Goal: Task Accomplishment & Management: Manage account settings

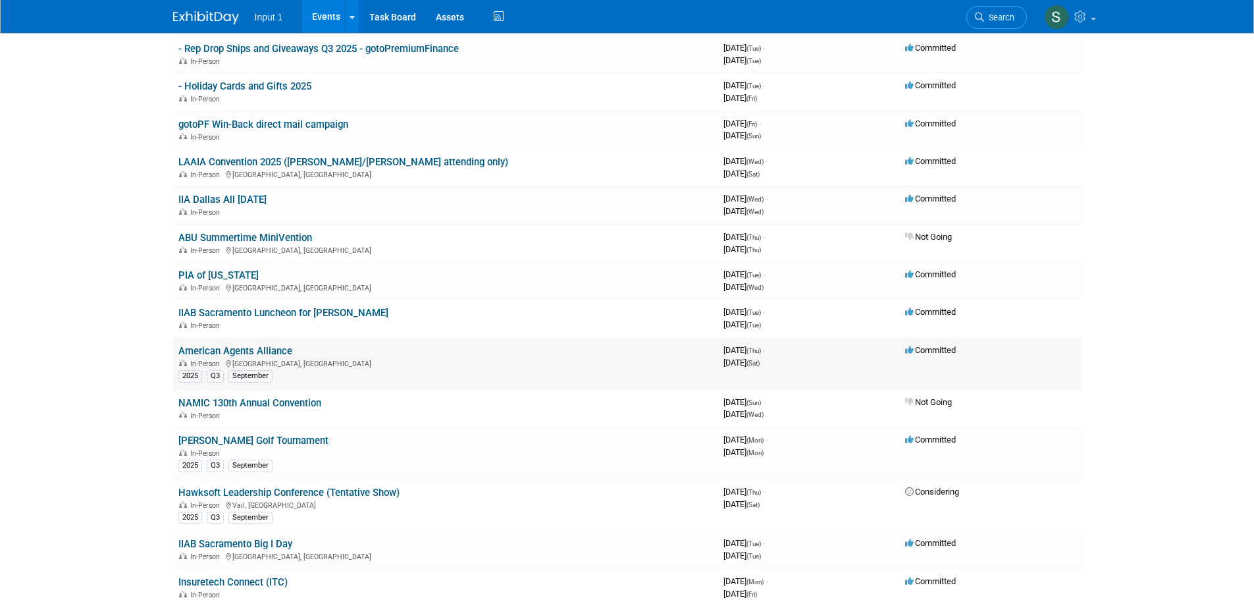
scroll to position [198, 0]
click at [254, 345] on link "American Agents Alliance" at bounding box center [235, 350] width 114 height 12
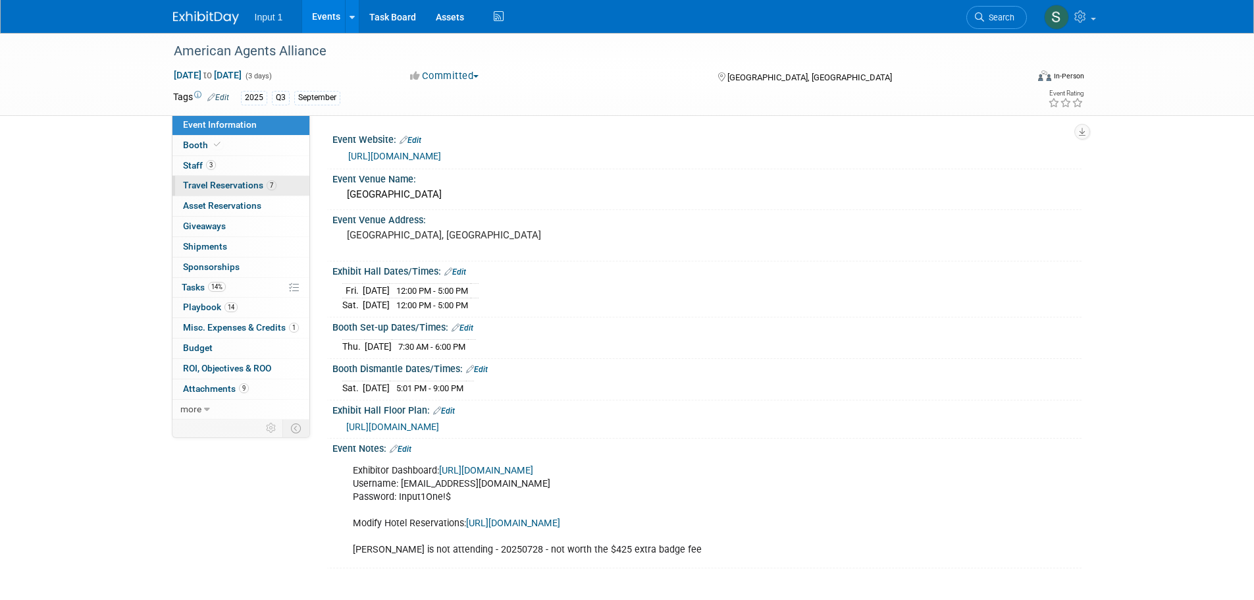
click at [203, 181] on span "Travel Reservations 7" at bounding box center [230, 185] width 94 height 11
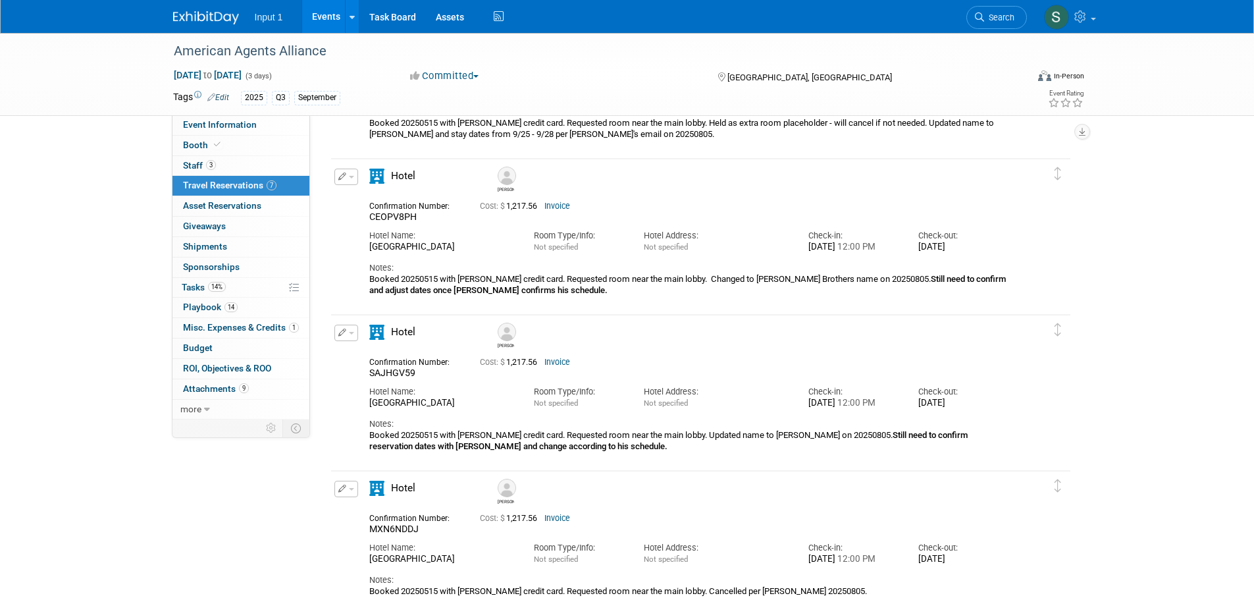
scroll to position [658, 0]
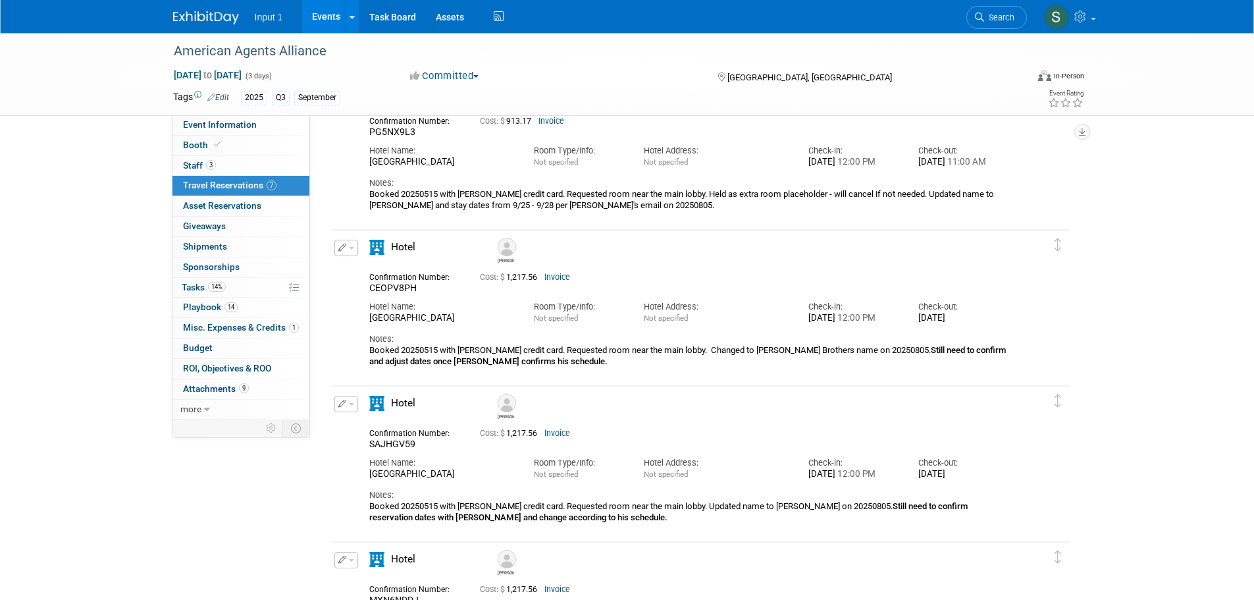
click at [352, 254] on button "button" at bounding box center [347, 248] width 24 height 16
click at [362, 275] on button "Edit Reservation" at bounding box center [390, 270] width 111 height 19
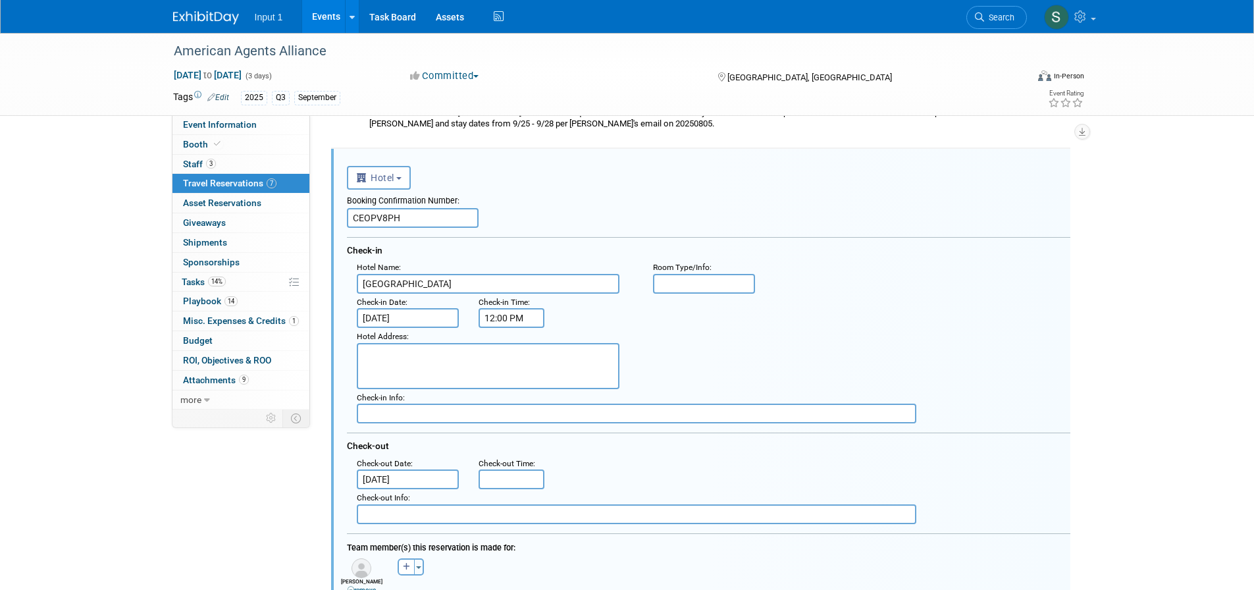
scroll to position [0, 0]
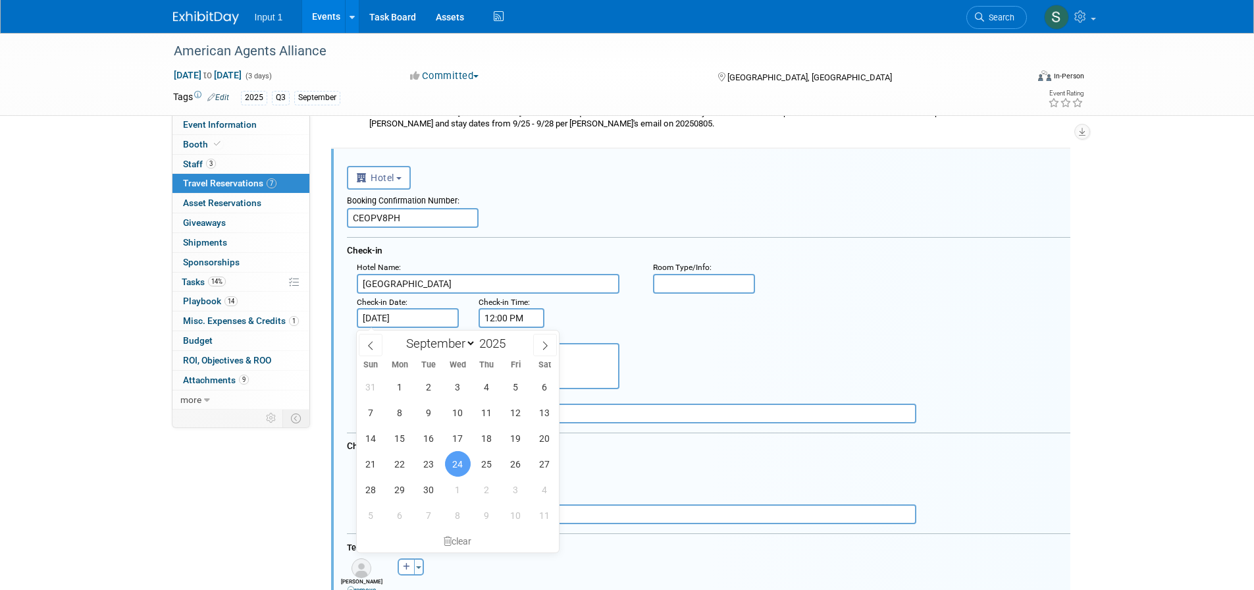
click at [431, 319] on input "Sep 24, 2025" at bounding box center [408, 318] width 103 height 20
click at [708, 327] on div ": Check-in Date : Sep 24, 2025 Check-in Time : 12:00 PM" at bounding box center [714, 311] width 734 height 35
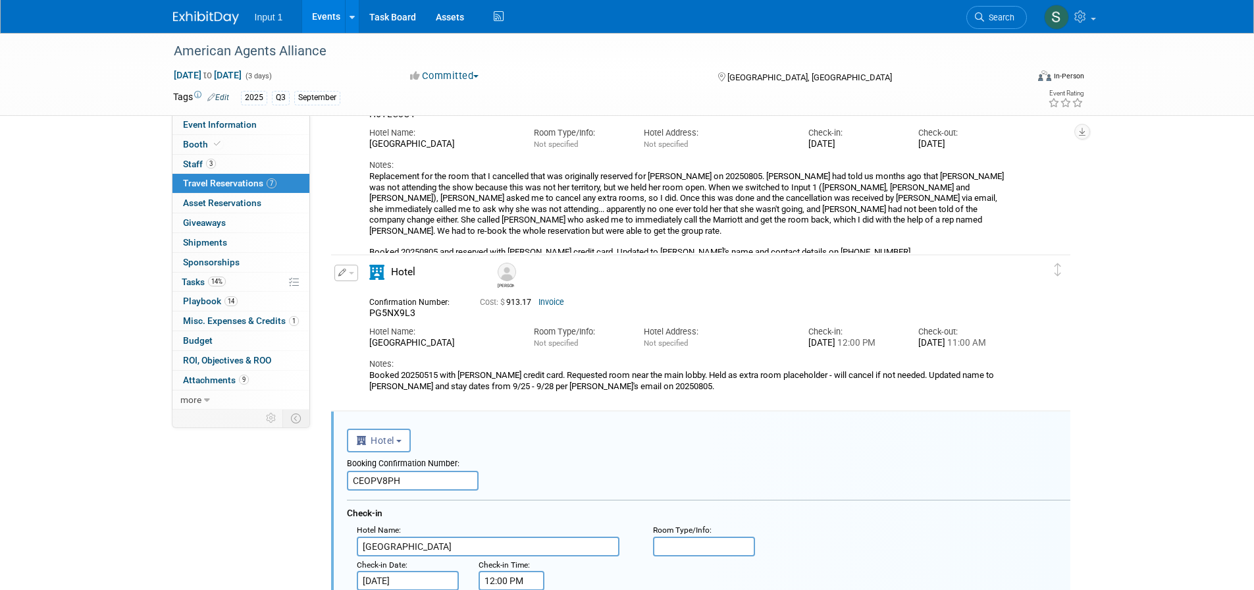
scroll to position [477, 0]
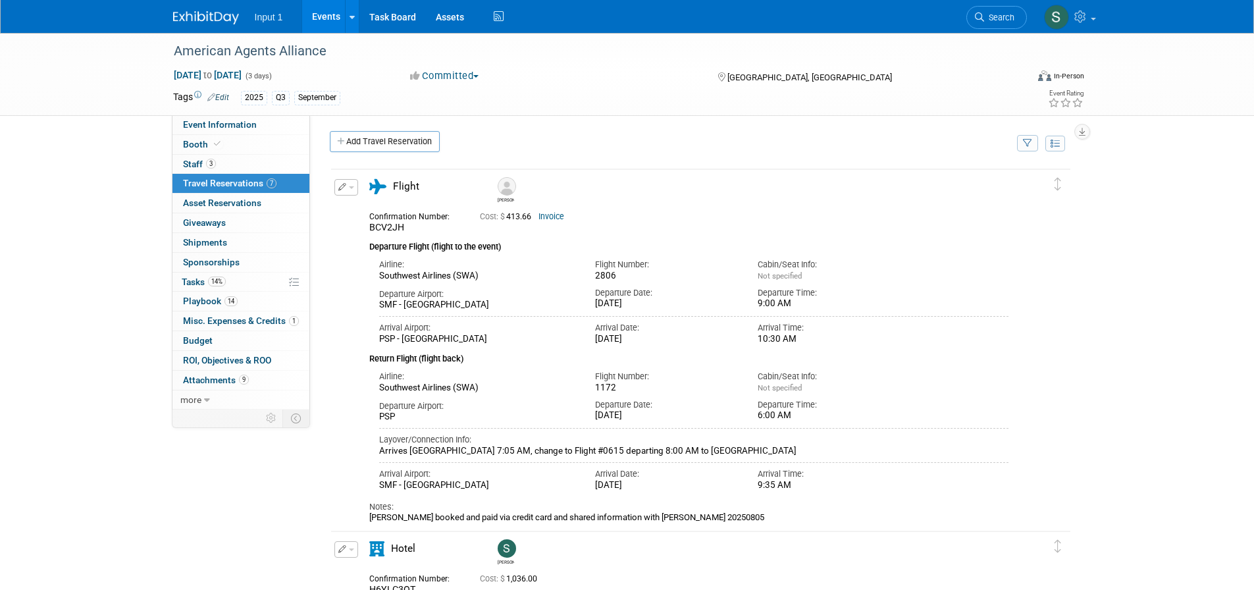
scroll to position [0, 0]
click at [354, 139] on link "Add Travel Reservation" at bounding box center [385, 143] width 110 height 21
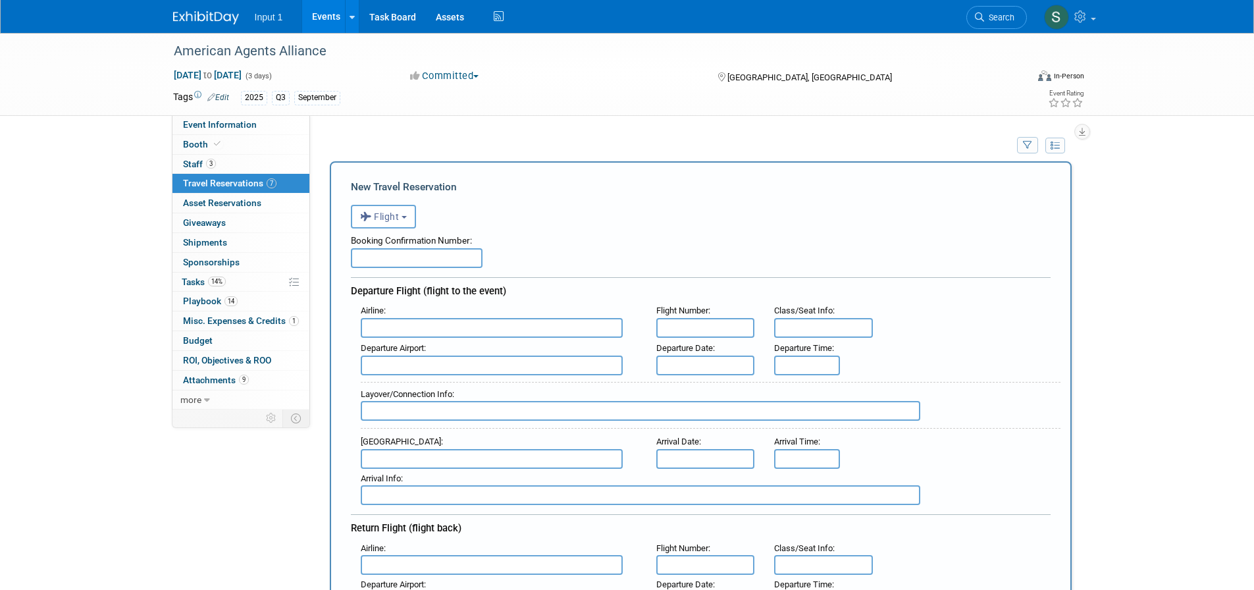
click at [372, 259] on input "text" at bounding box center [417, 258] width 132 height 20
type input "T"
type input "G0TV5P / A6LVBH"
click at [386, 329] on input "text" at bounding box center [492, 328] width 262 height 20
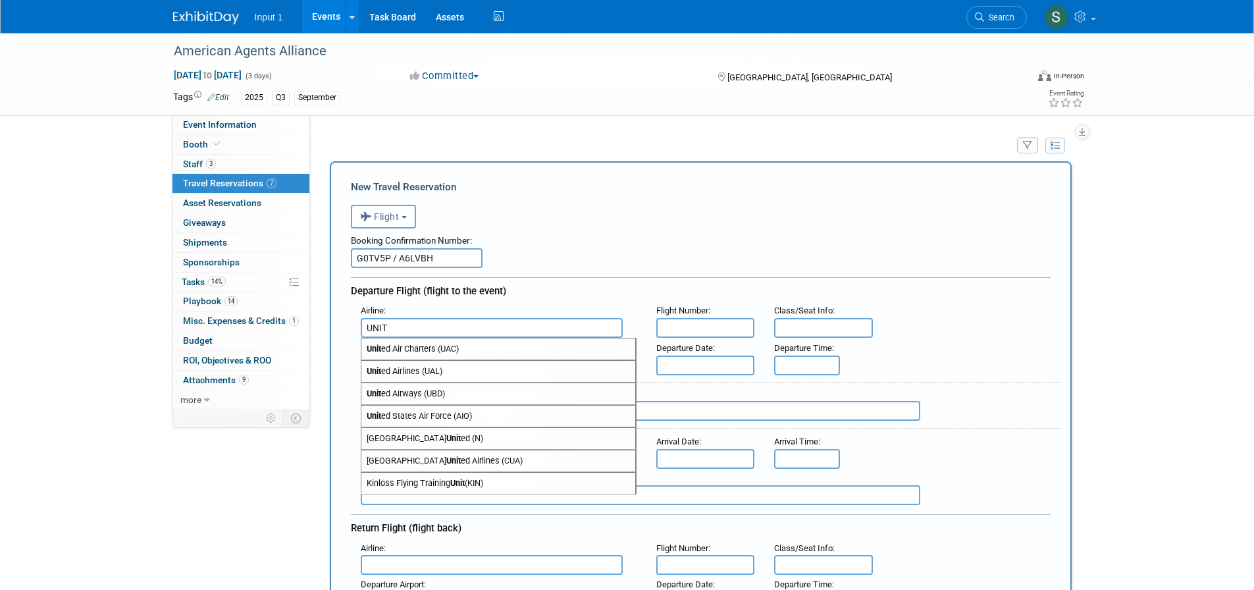
click at [415, 377] on span "Unit ed Airlines (UAL)" at bounding box center [499, 371] width 274 height 21
type input "United Airlines (UAL)"
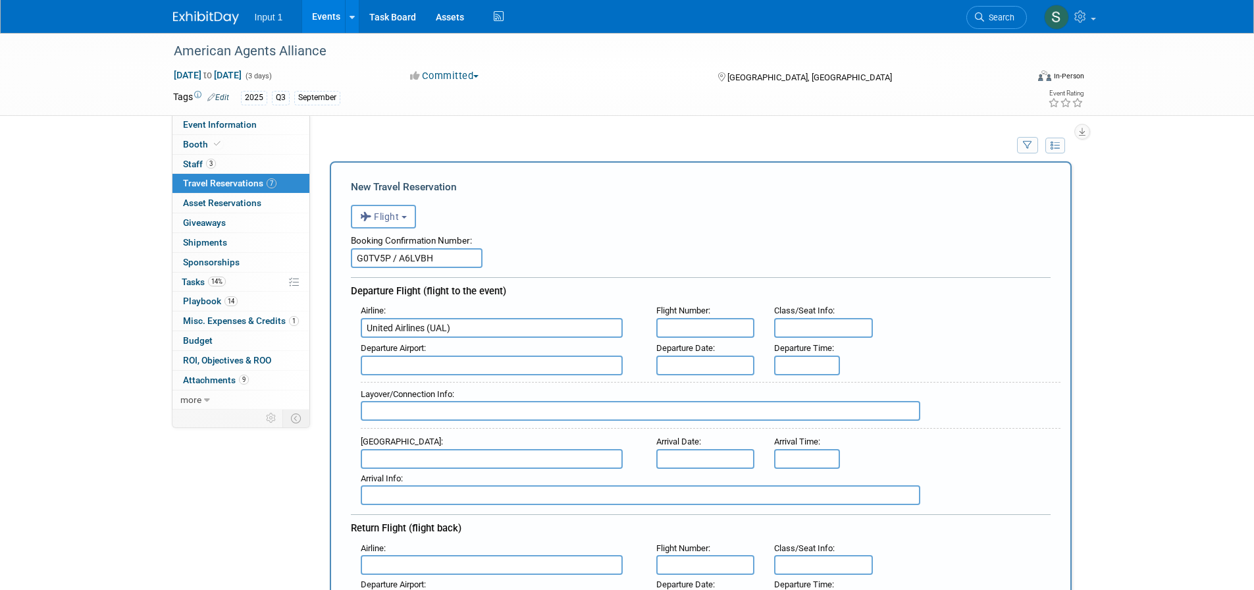
click at [670, 333] on input "text" at bounding box center [705, 328] width 99 height 20
drag, startPoint x: 670, startPoint y: 331, endPoint x: 662, endPoint y: 331, distance: 7.9
click at [662, 331] on input "ua5516" at bounding box center [705, 328] width 99 height 20
type input "UA5516"
click at [452, 373] on input "text" at bounding box center [492, 366] width 262 height 20
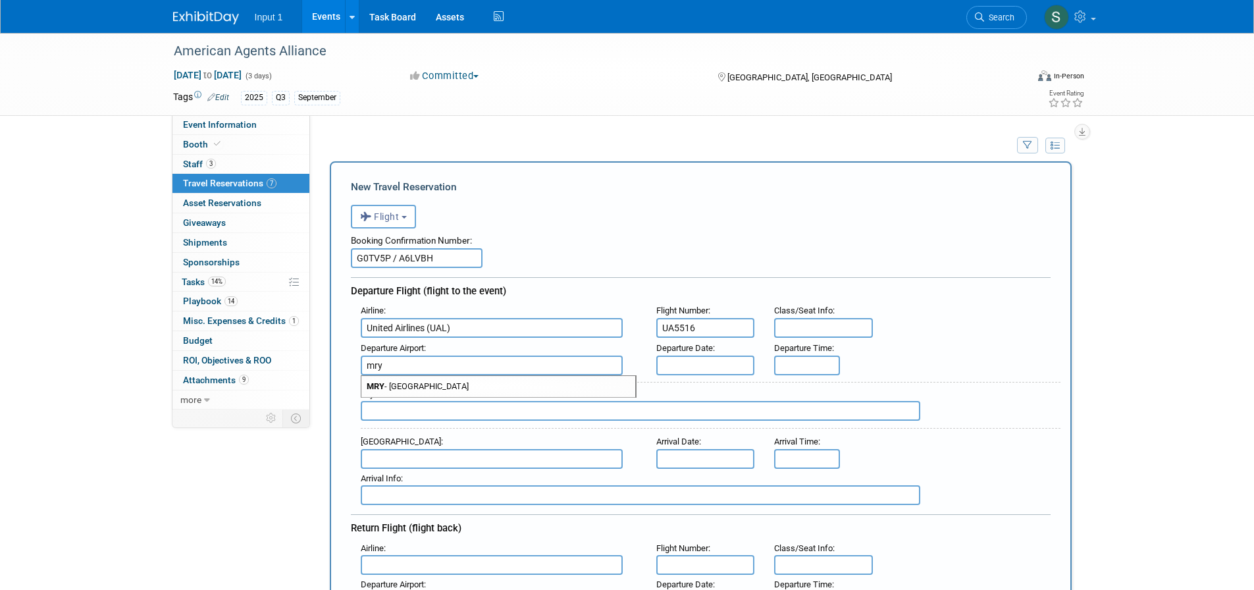
drag, startPoint x: 456, startPoint y: 382, endPoint x: 471, endPoint y: 383, distance: 14.5
click at [457, 382] on span "MRY - Monterey Peninsula Airport" at bounding box center [499, 386] width 274 height 21
type input "MRY - Monterey Peninsula Airport"
click at [674, 365] on input "text" at bounding box center [705, 366] width 99 height 20
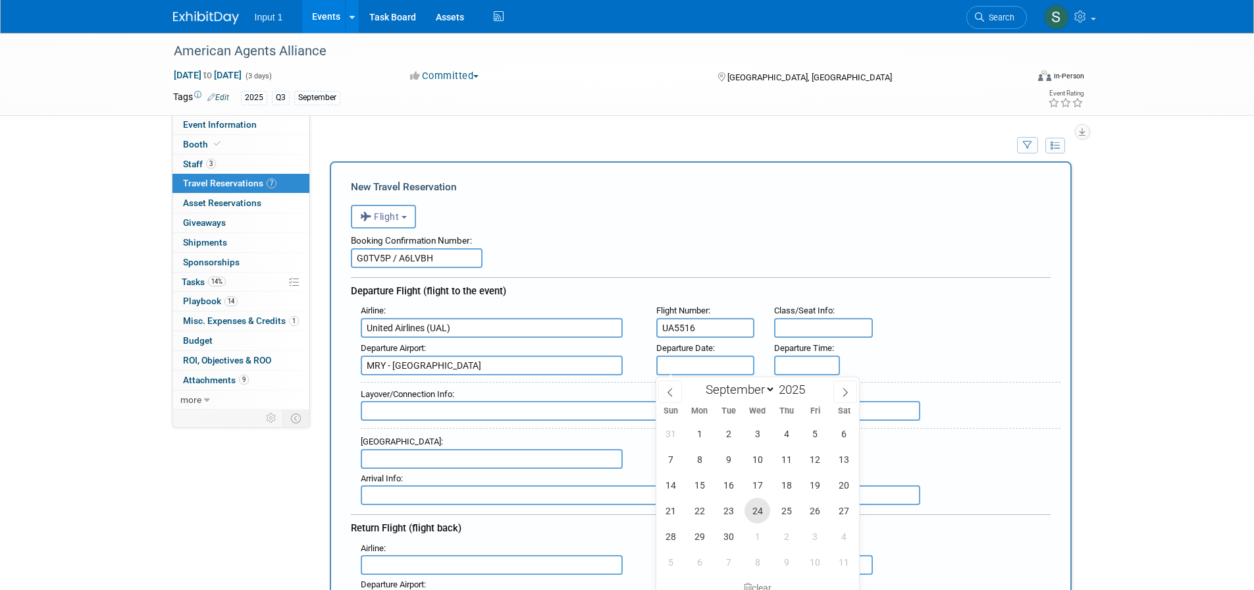
click at [761, 506] on span "24" at bounding box center [758, 511] width 26 height 26
type input "Sep 24, 2025"
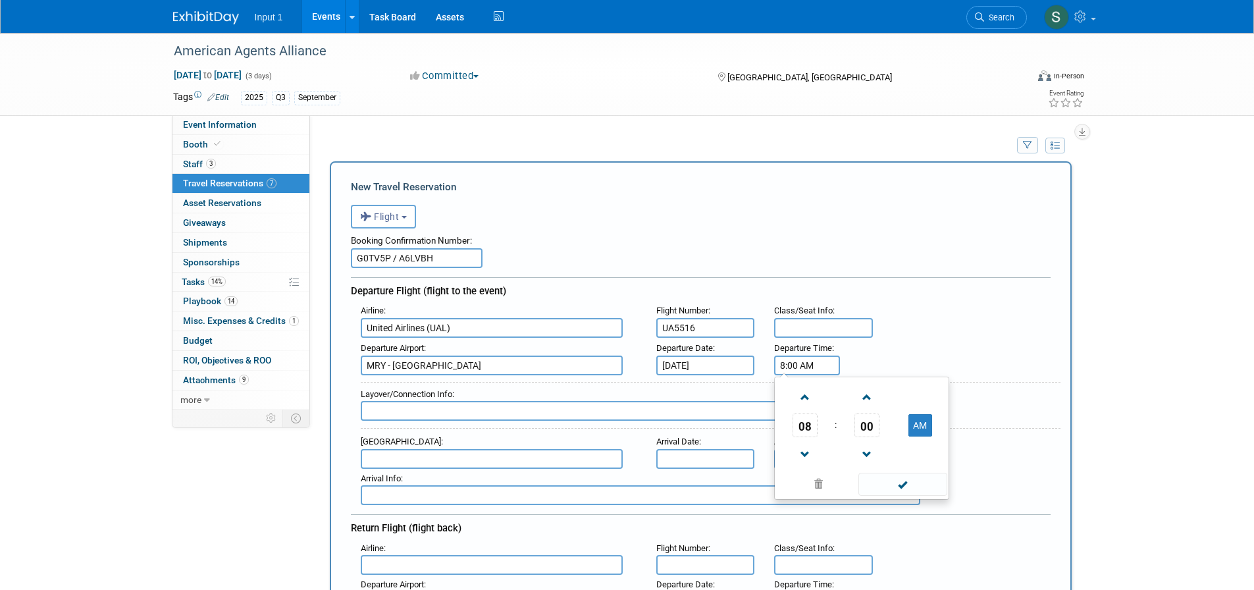
click at [790, 364] on input "8:00 AM" at bounding box center [807, 366] width 66 height 20
click at [799, 425] on span "08" at bounding box center [805, 426] width 25 height 24
click at [926, 433] on td "07" at bounding box center [925, 433] width 42 height 36
type input "7:00 AM"
click at [897, 485] on span at bounding box center [903, 484] width 89 height 23
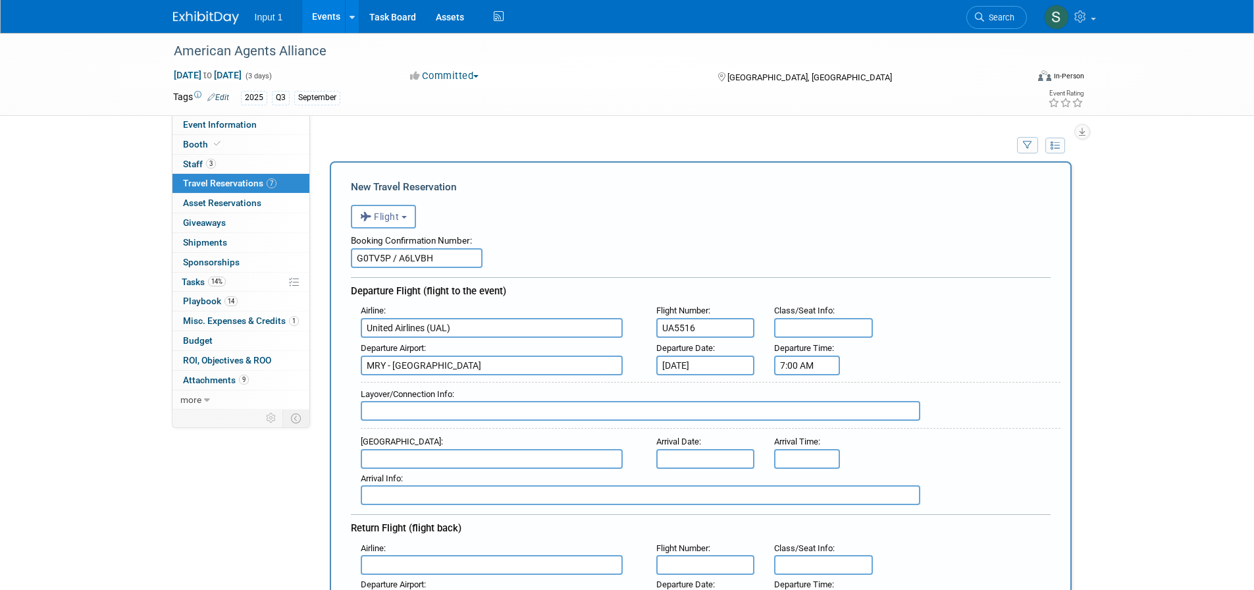
click at [427, 413] on input "text" at bounding box center [641, 411] width 560 height 20
type input "Connects to Las Vegas Airport, Flight #UAL1246"
click at [690, 331] on input "UA5516" at bounding box center [705, 328] width 99 height 20
type input "UA5515"
click at [583, 410] on input "Connects to Las Vegas Airport, Flight #UAL1246" at bounding box center [641, 411] width 560 height 20
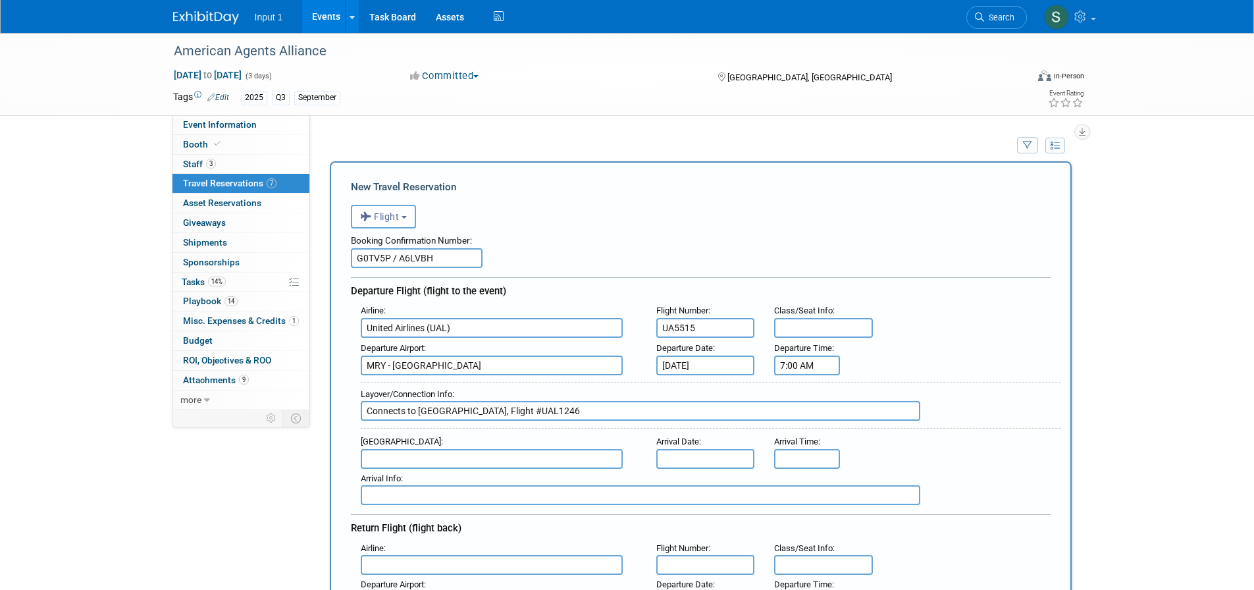
click at [546, 412] on input "Connects to Las Vegas Airport, Flight #UAL1246" at bounding box center [641, 411] width 560 height 20
click at [541, 412] on input "Connects to Las Vegas Airport, Flight #UAL1246" at bounding box center [641, 411] width 560 height 20
click at [568, 413] on input "Connects to Las Vegas Airport, Flight #UAL1246" at bounding box center [641, 411] width 560 height 20
type input "Connects to Las Vegas Airport, Flight #UAL1246 departing 8:25 AM"
